Goal: Transaction & Acquisition: Purchase product/service

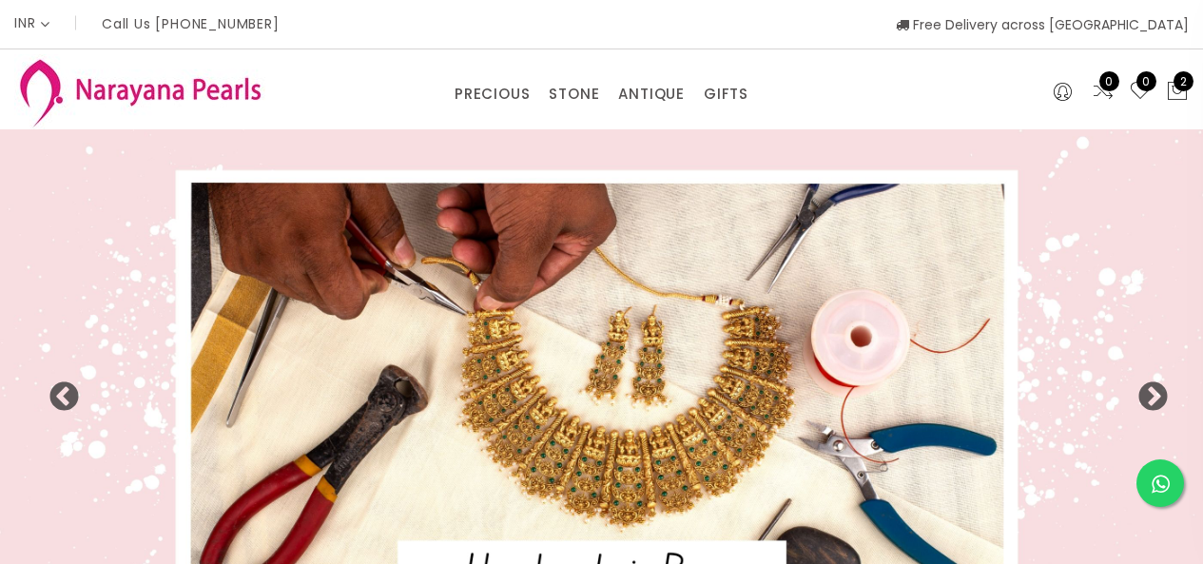
select select "INR"
drag, startPoint x: 572, startPoint y: 58, endPoint x: 571, endPoint y: 121, distance: 62.8
click at [572, 66] on div "PRECIOUS CUSTOM MADE-GEMS PRECIOUS [PERSON_NAME] EARRINGS / JHUMKAS NECKLACE AN…" at bounding box center [601, 89] width 1203 height 80
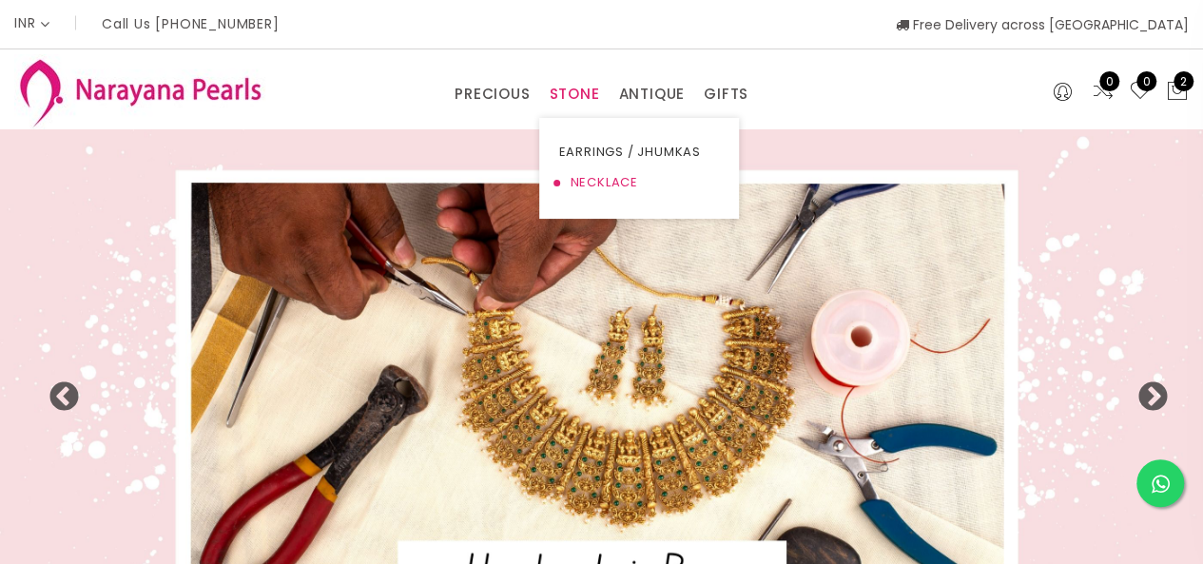
click at [576, 177] on link "NECKLACE" at bounding box center [639, 182] width 162 height 30
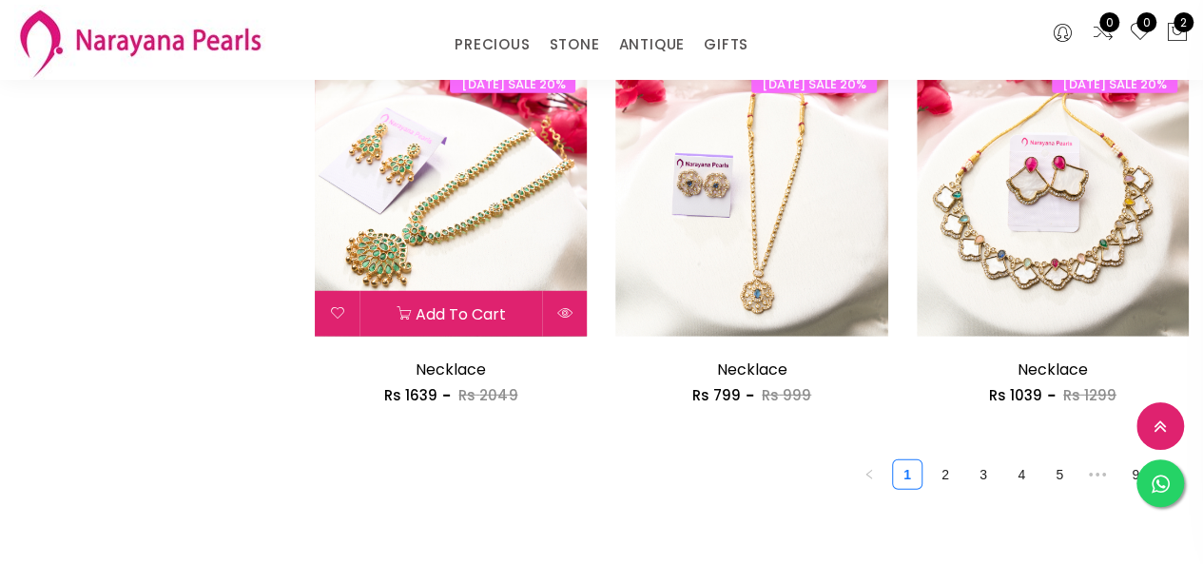
scroll to position [2419, 0]
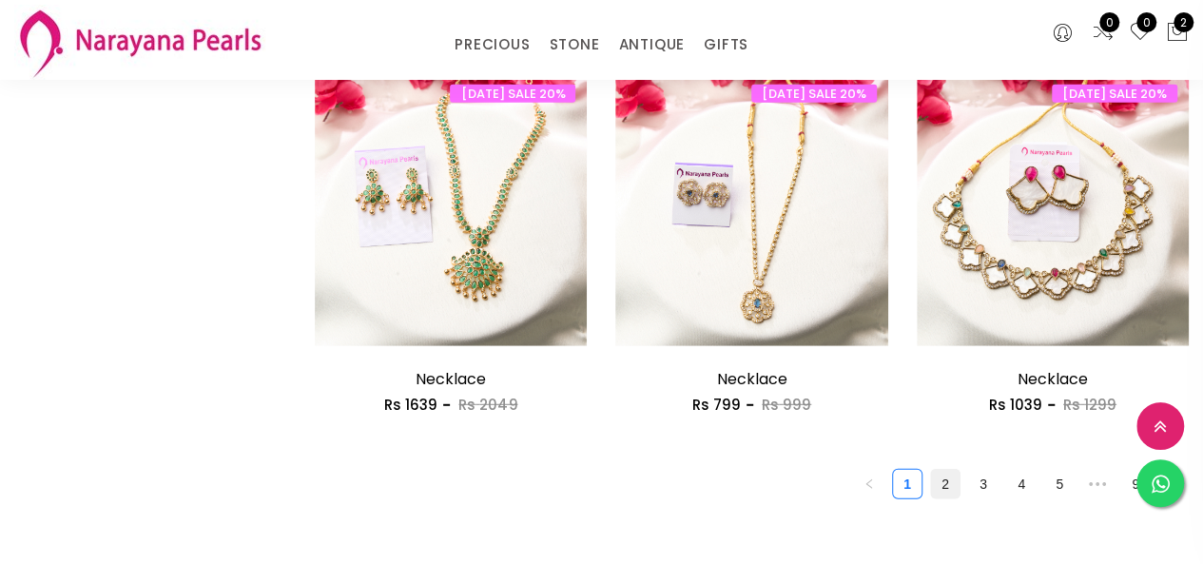
click at [957, 489] on link "2" at bounding box center [945, 484] width 29 height 29
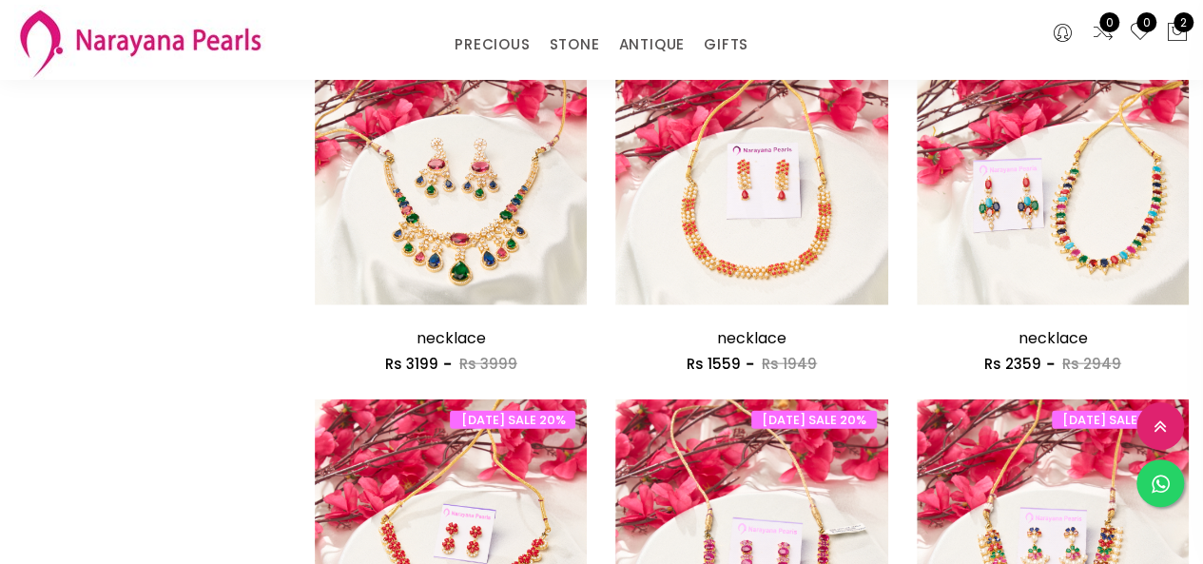
scroll to position [2567, 0]
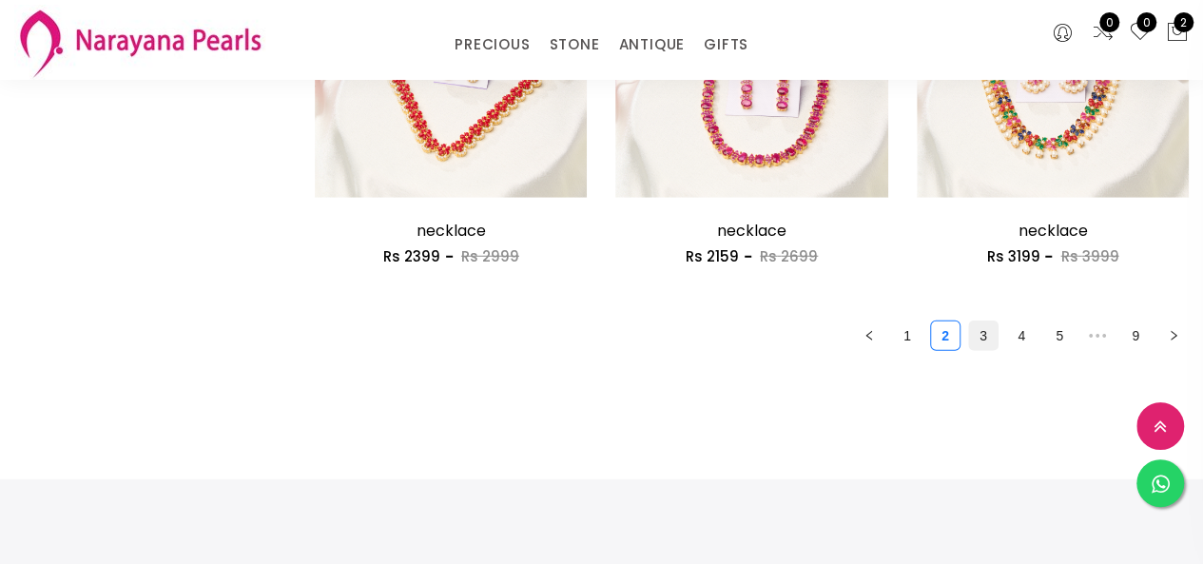
click at [976, 338] on link "3" at bounding box center [983, 335] width 29 height 29
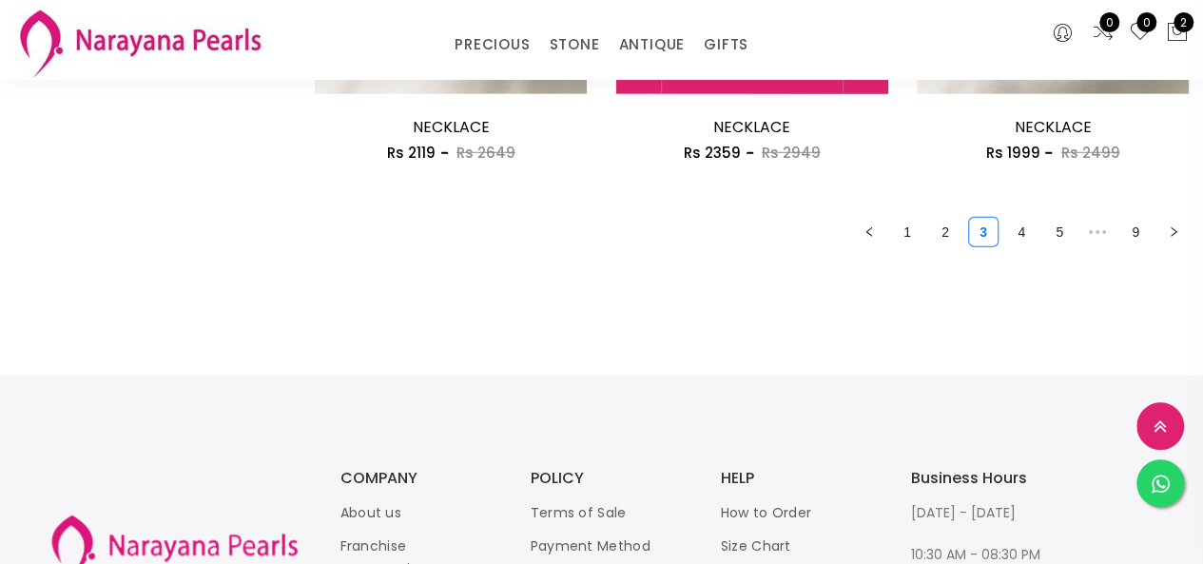
scroll to position [2419, 0]
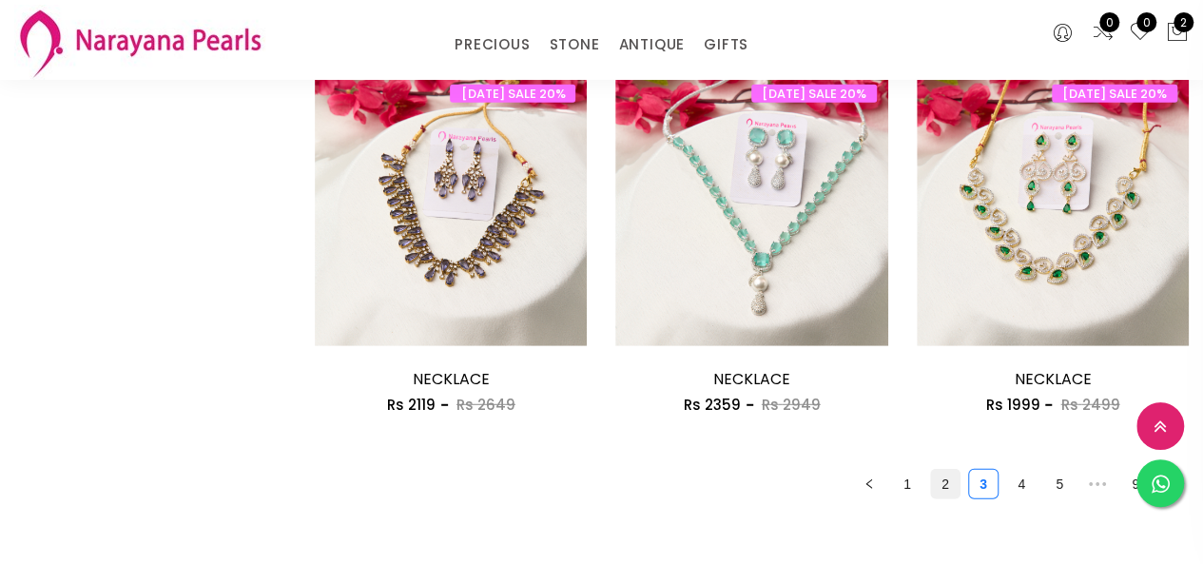
click at [949, 494] on link "2" at bounding box center [945, 484] width 29 height 29
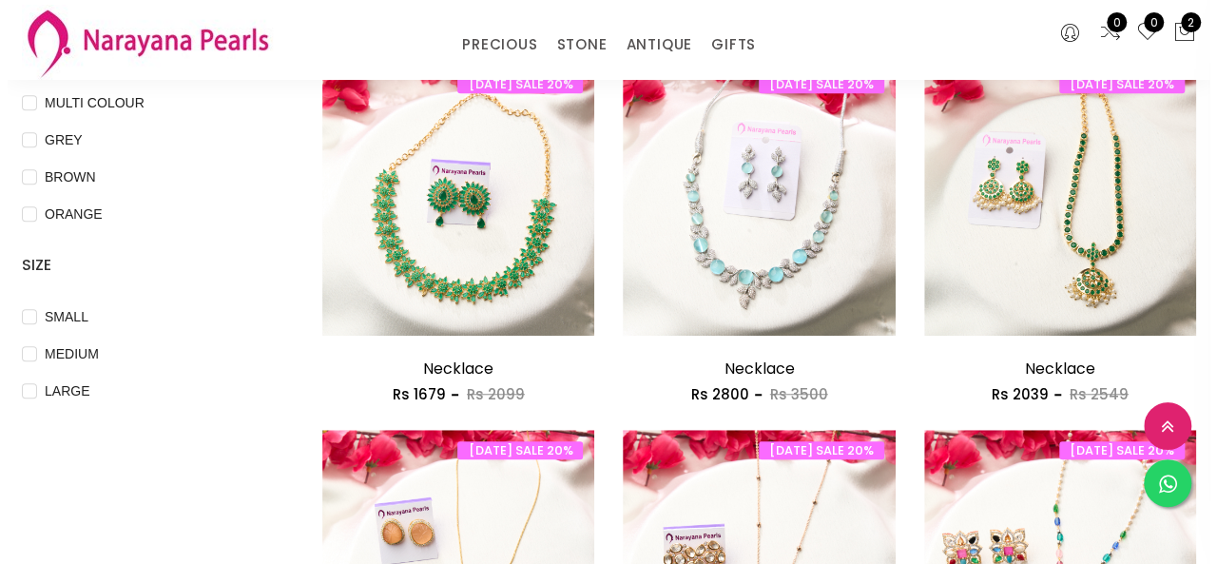
scroll to position [571, 0]
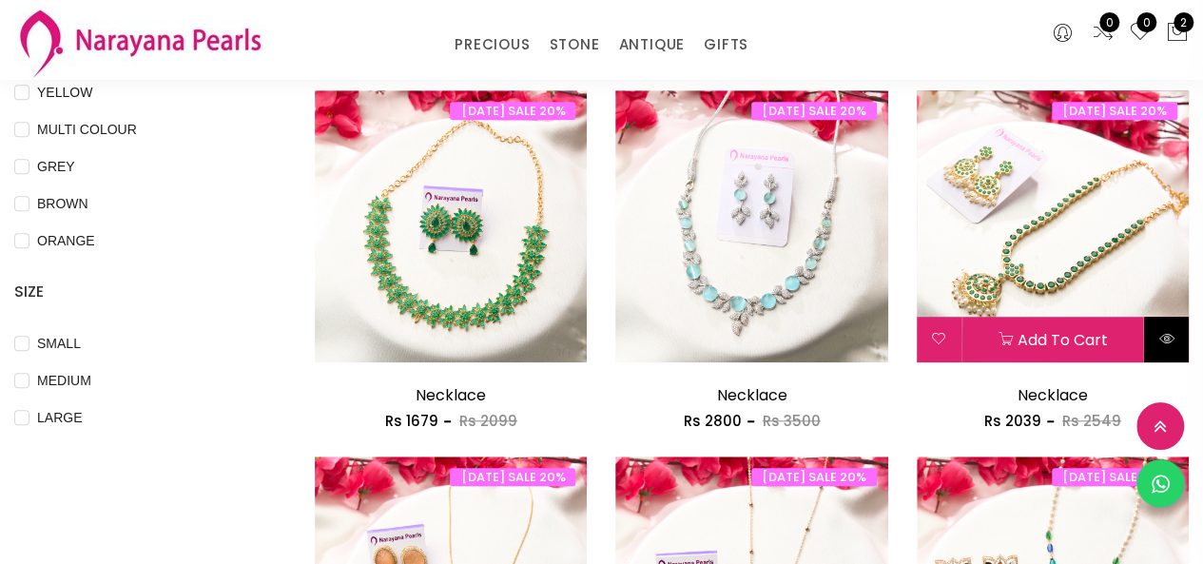
click at [1162, 331] on icon at bounding box center [1165, 338] width 15 height 15
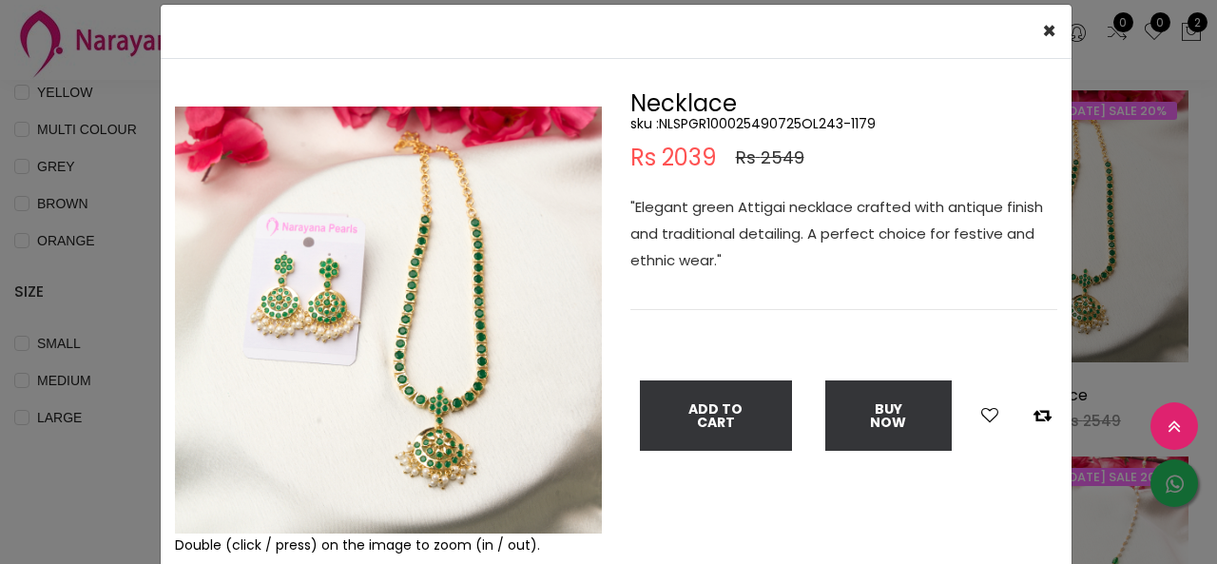
scroll to position [95, 0]
